Goal: Transaction & Acquisition: Purchase product/service

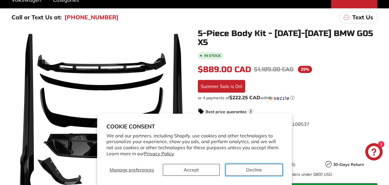
click at [246, 168] on button "Decline" at bounding box center [254, 170] width 57 height 12
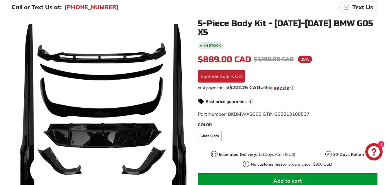
scroll to position [96, 0]
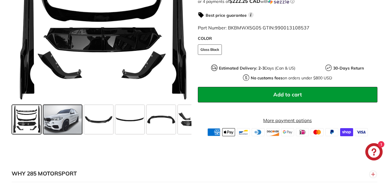
click at [57, 119] on span at bounding box center [62, 119] width 38 height 29
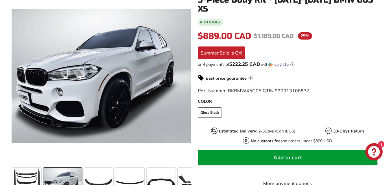
scroll to position [125, 0]
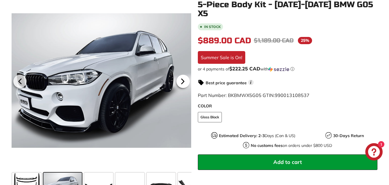
click at [186, 82] on icon at bounding box center [182, 81] width 13 height 13
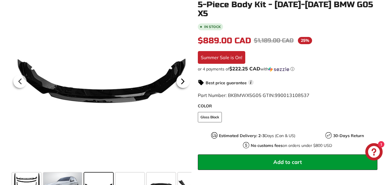
click at [186, 82] on icon at bounding box center [182, 81] width 13 height 13
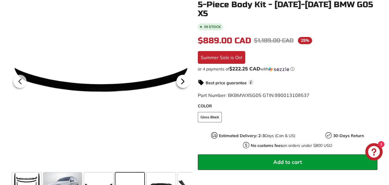
click at [186, 82] on icon at bounding box center [182, 81] width 13 height 13
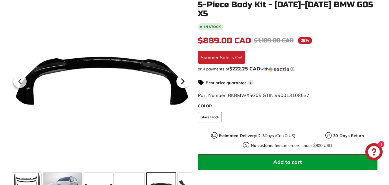
click at [186, 82] on icon at bounding box center [182, 81] width 13 height 13
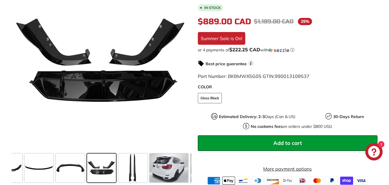
scroll to position [145, 0]
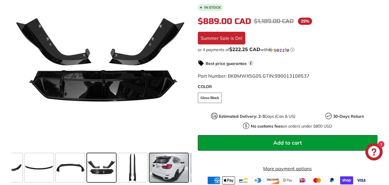
click at [167, 170] on span at bounding box center [169, 168] width 38 height 29
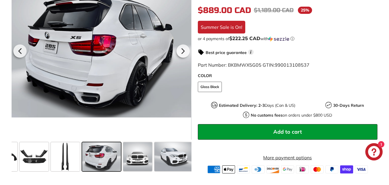
scroll to position [183, 0]
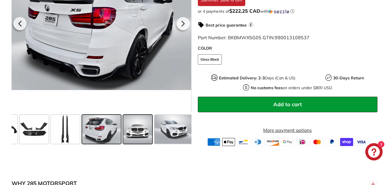
click at [146, 128] on span at bounding box center [137, 129] width 29 height 29
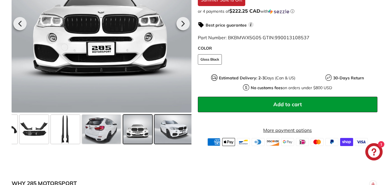
click at [167, 130] on span at bounding box center [173, 129] width 38 height 29
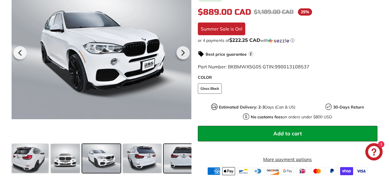
scroll to position [154, 0]
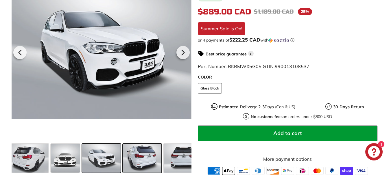
click at [144, 160] on span at bounding box center [142, 158] width 38 height 29
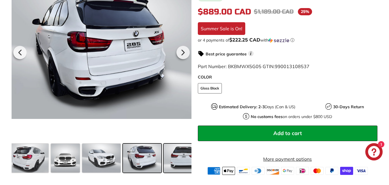
click at [176, 159] on span at bounding box center [183, 158] width 38 height 29
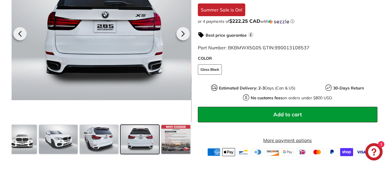
scroll to position [174, 0]
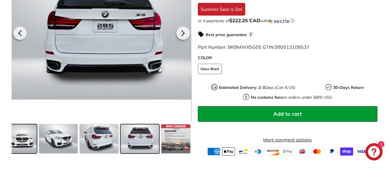
click at [21, 141] on span at bounding box center [22, 139] width 29 height 29
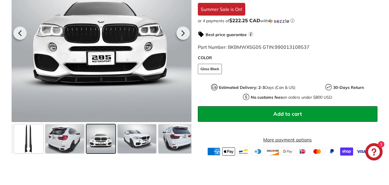
scroll to position [0, 194]
